Goal: Obtain resource: Download file/media

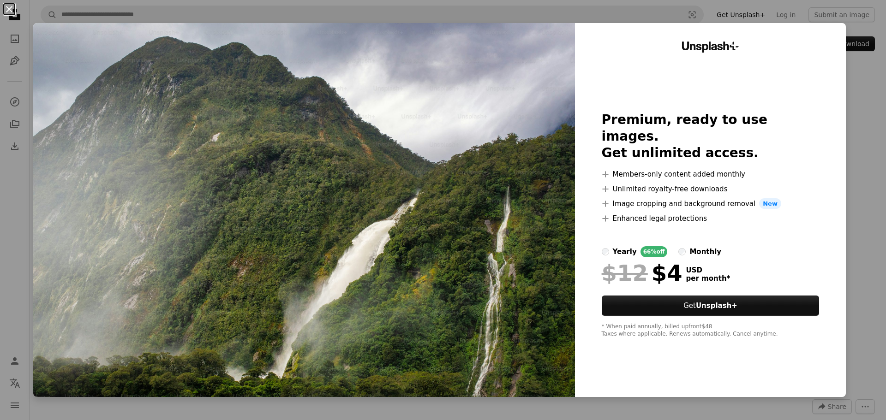
click at [10, 9] on button "An X shape" at bounding box center [9, 9] width 11 height 11
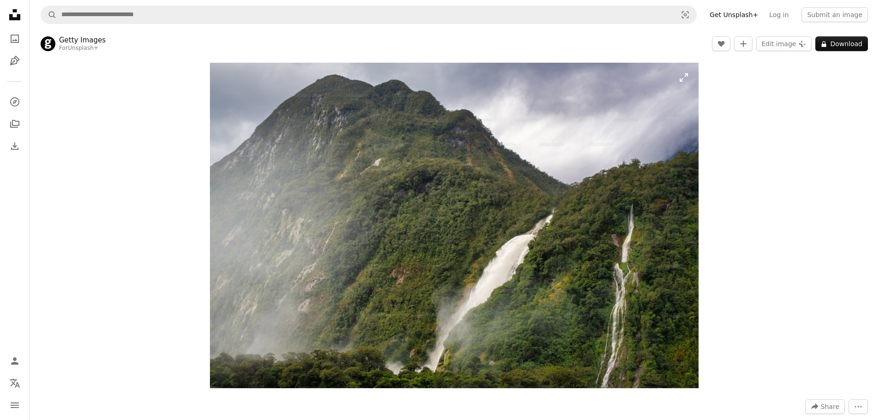
click at [503, 272] on img "Zoom in on this image" at bounding box center [454, 226] width 488 height 326
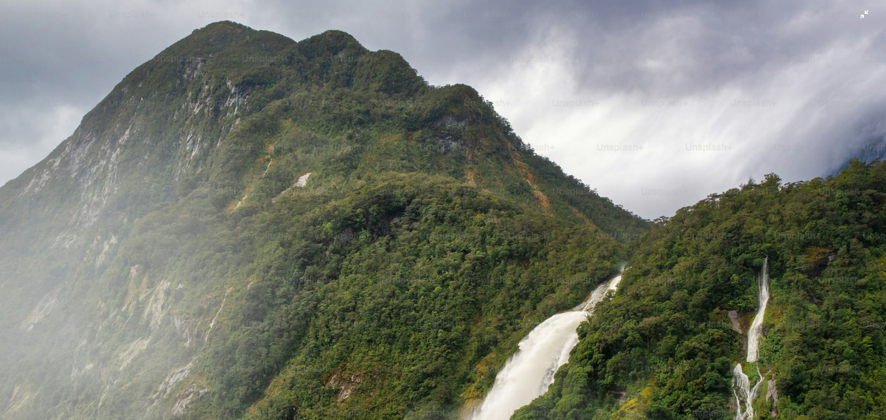
scroll to position [81, 0]
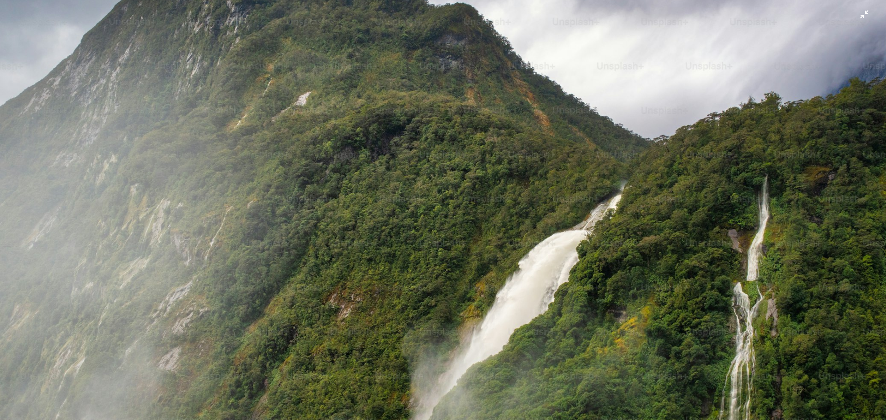
click at [503, 268] on img "Zoom out on this image" at bounding box center [443, 213] width 887 height 591
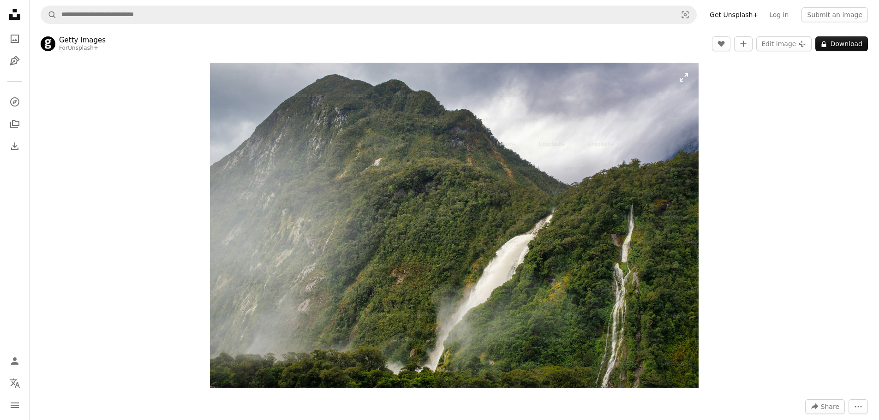
click at [505, 261] on img "Zoom in on this image" at bounding box center [454, 226] width 488 height 326
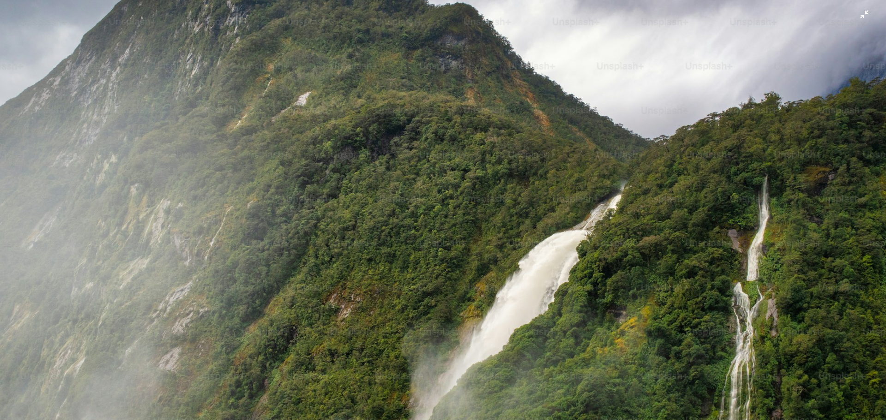
click at [551, 165] on img "Zoom out on this image" at bounding box center [443, 213] width 887 height 591
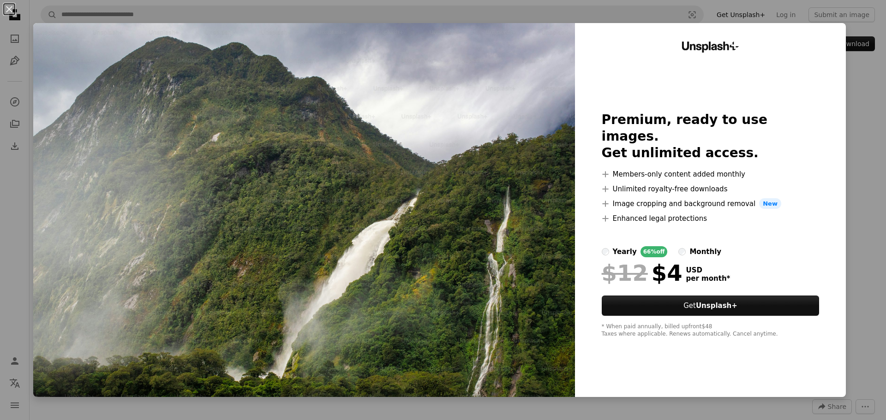
click at [866, 98] on div "An X shape Unsplash+ Premium, ready to use images. Get unlimited access. A plus…" at bounding box center [443, 210] width 886 height 420
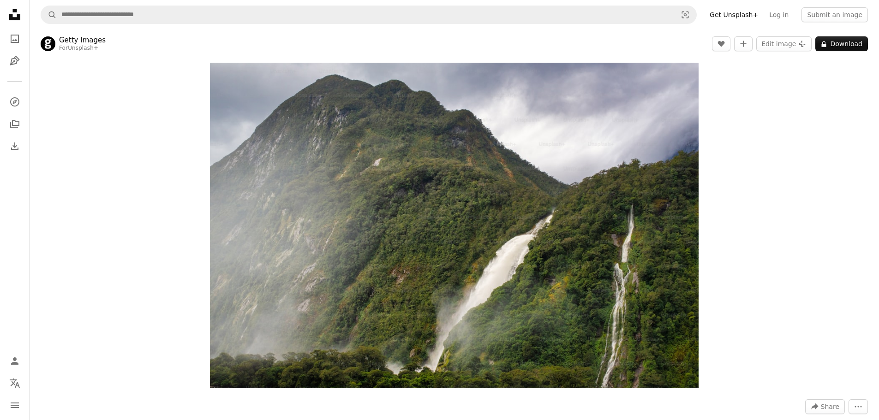
click at [104, 215] on div "Zoom in" at bounding box center [454, 225] width 849 height 335
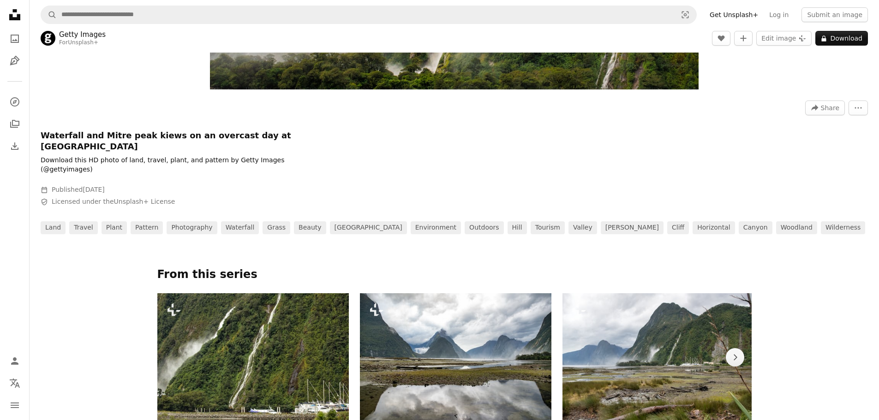
scroll to position [185, 0]
